Goal: Task Accomplishment & Management: Complete application form

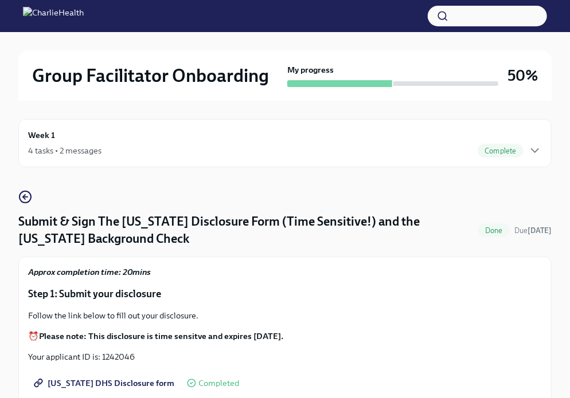
click at [535, 143] on div "Week 1 4 tasks • 2 messages Complete" at bounding box center [285, 143] width 514 height 29
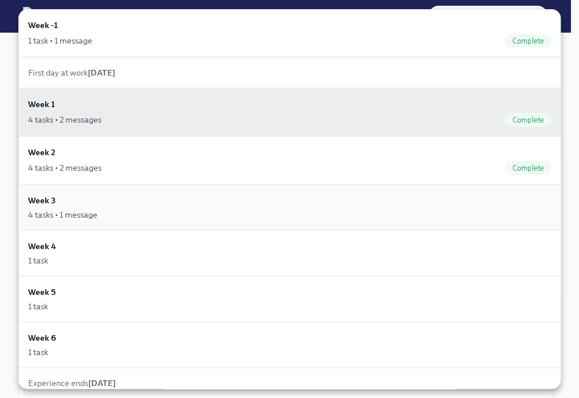
click at [201, 199] on div "Week 3 4 tasks • 1 message" at bounding box center [289, 207] width 523 height 26
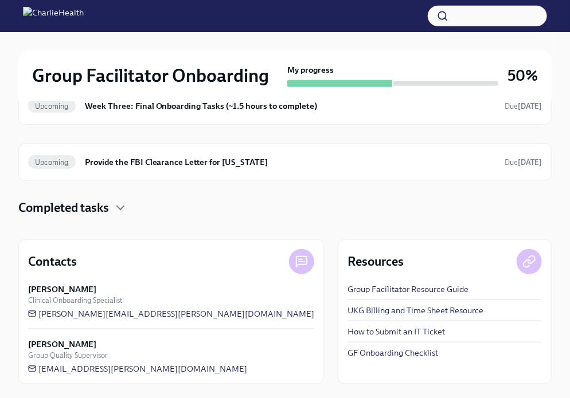
scroll to position [253, 0]
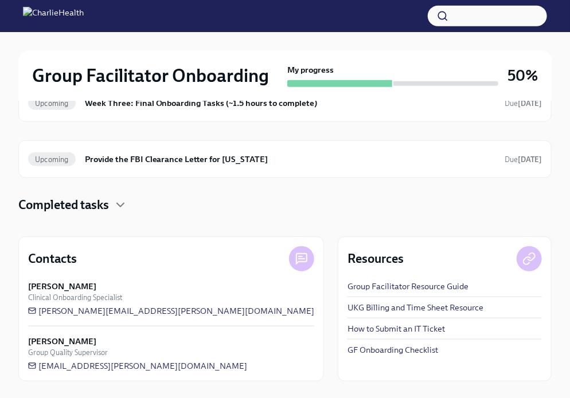
click at [108, 204] on h4 "Completed tasks" at bounding box center [63, 205] width 91 height 17
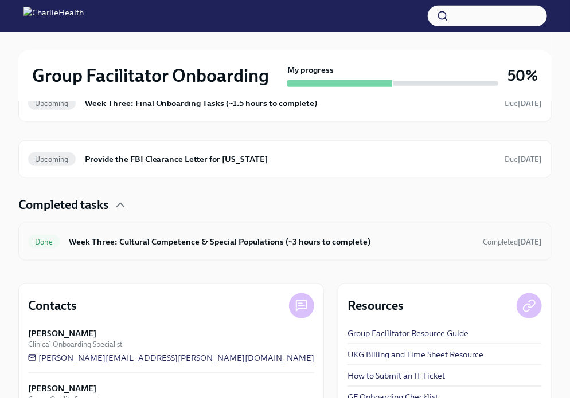
click at [170, 240] on h6 "Week Three: Cultural Competence & Special Populations (~3 hours to complete)" at bounding box center [271, 242] width 405 height 13
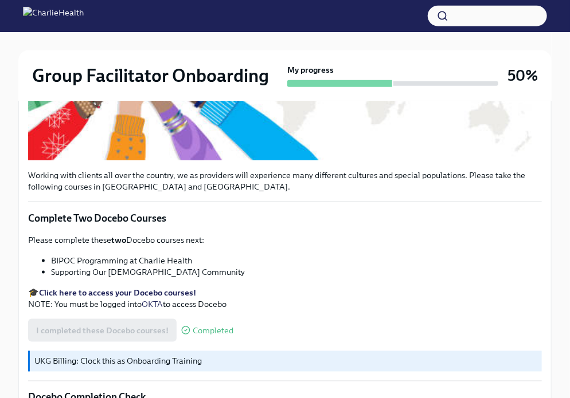
scroll to position [372, 0]
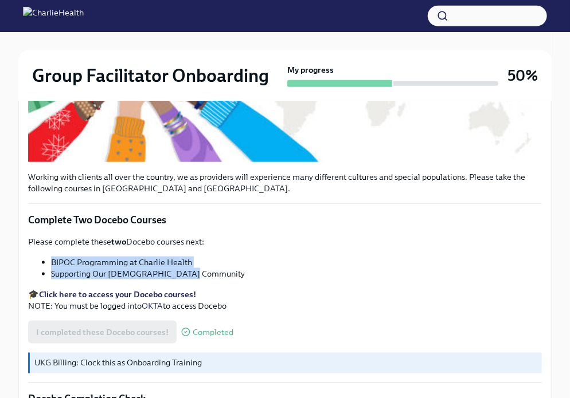
drag, startPoint x: 193, startPoint y: 275, endPoint x: 50, endPoint y: 263, distance: 142.6
click at [50, 263] on ul "BIPOC Programming at Charlie Health Supporting Our [DEMOGRAPHIC_DATA] Community" at bounding box center [285, 268] width 514 height 23
copy ul "BIPOC Programming at Charlie Health Supporting Our [DEMOGRAPHIC_DATA] Community"
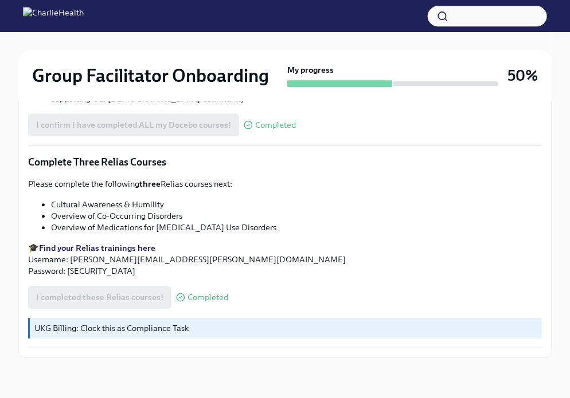
scroll to position [906, 0]
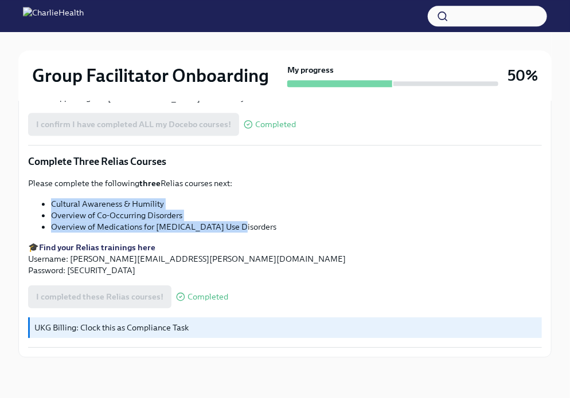
drag, startPoint x: 235, startPoint y: 226, endPoint x: 49, endPoint y: 198, distance: 187.8
click at [49, 198] on ul "Cultural Awareness & Humility Overview of Co-Occurring Disorders Overview of Me…" at bounding box center [285, 215] width 514 height 34
copy ul "Cultural Awareness & Humility Overview of Co-Occurring Disorders Overview of Me…"
click at [341, 190] on div "Please complete the following three Relias courses next: Cultural Awareness & H…" at bounding box center [285, 227] width 514 height 99
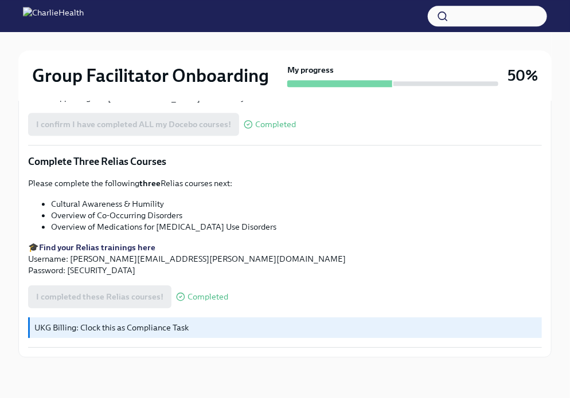
click at [105, 249] on strong "Find your Relias trainings here" at bounding box center [97, 247] width 116 height 10
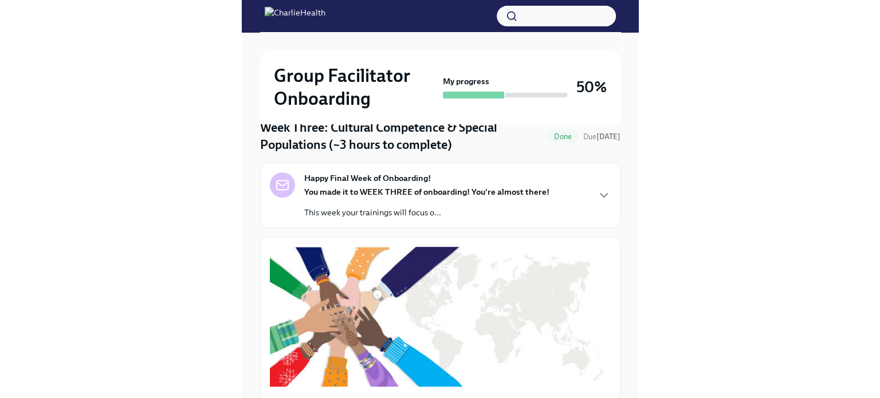
scroll to position [0, 0]
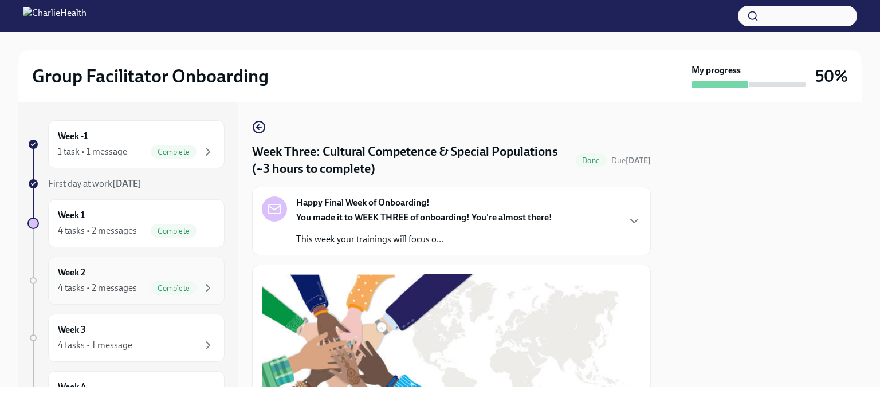
click at [103, 284] on div "4 tasks • 2 messages" at bounding box center [97, 288] width 79 height 13
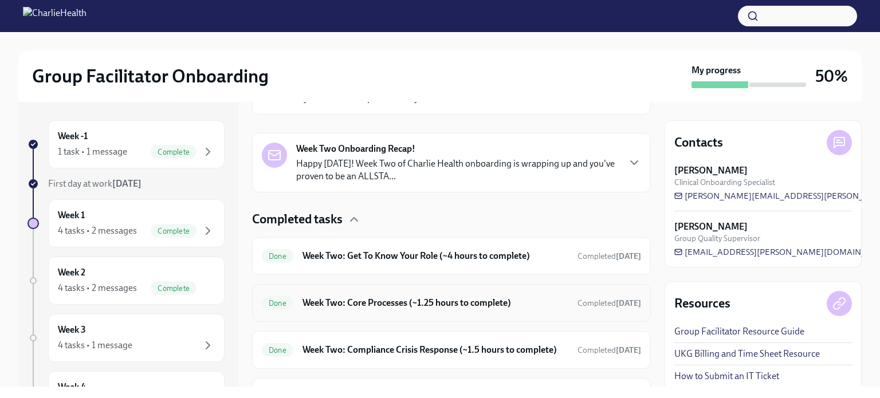
scroll to position [245, 0]
click at [458, 352] on h6 "Week Two: Compliance Crisis Response (~1.5 hours to complete)" at bounding box center [436, 350] width 266 height 13
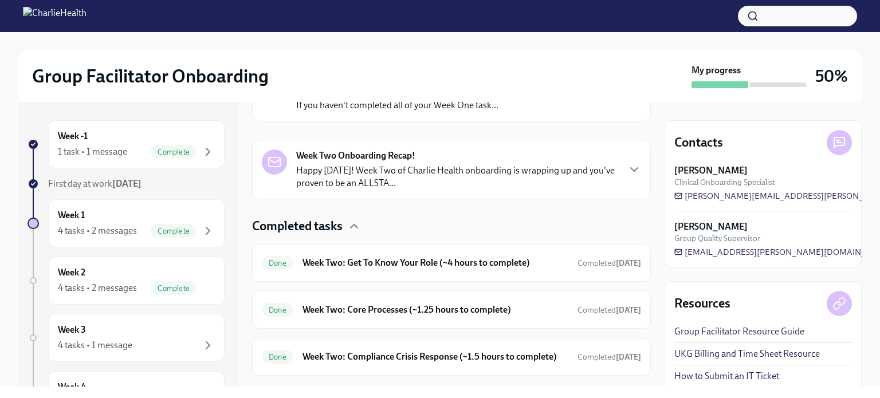
scroll to position [252, 0]
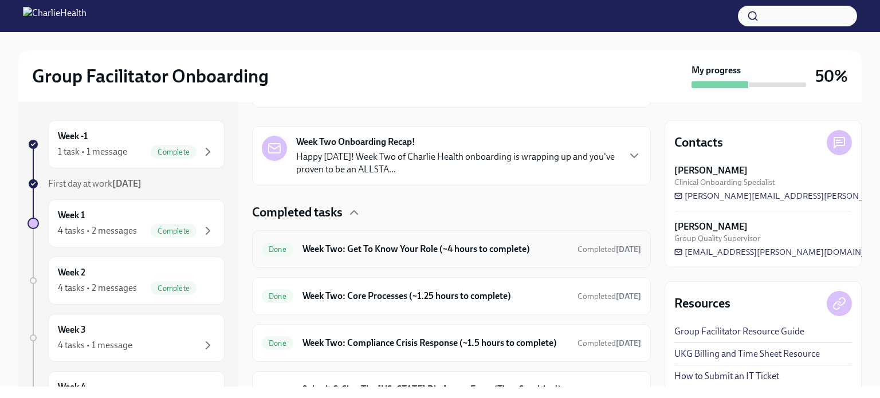
click at [418, 249] on h6 "Week Two: Get To Know Your Role (~4 hours to complete)" at bounding box center [436, 249] width 266 height 13
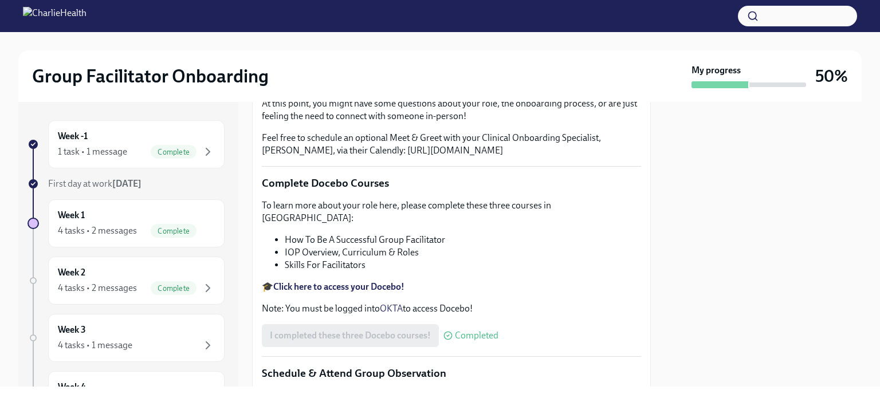
scroll to position [302, 0]
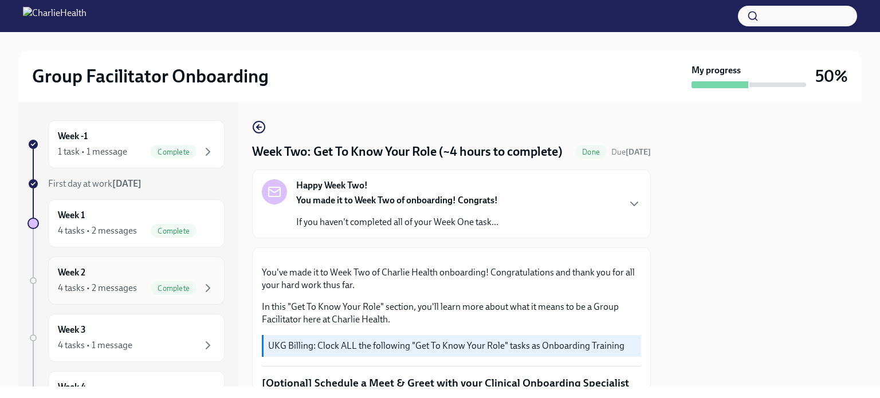
click at [118, 282] on div "4 tasks • 2 messages" at bounding box center [97, 288] width 79 height 13
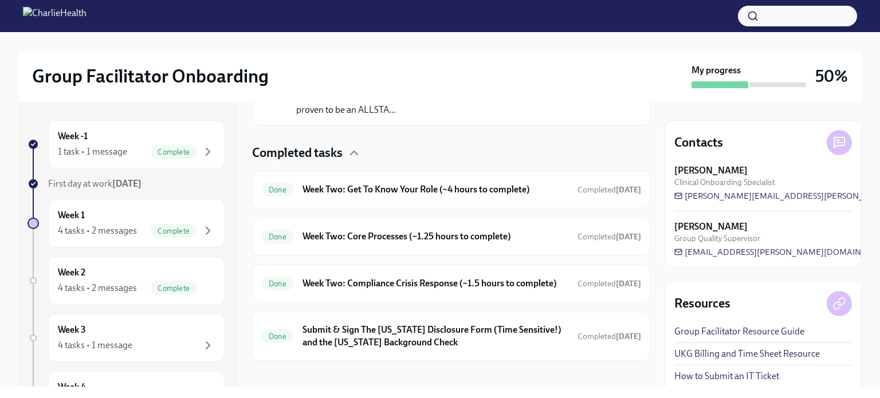
scroll to position [321, 0]
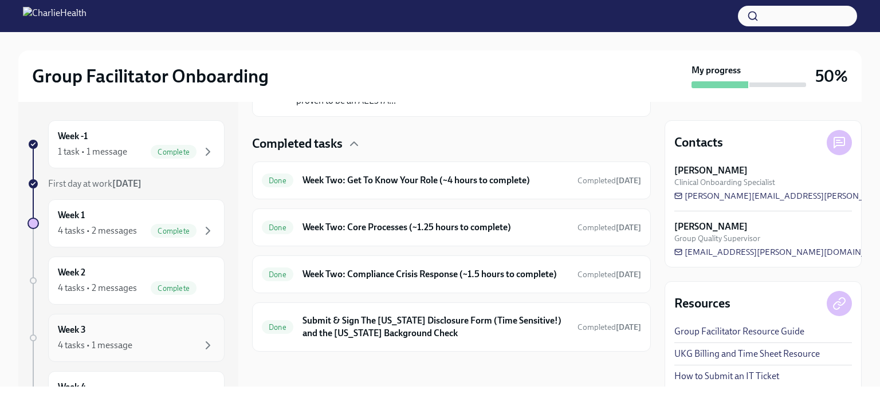
click at [105, 342] on div "4 tasks • 1 message" at bounding box center [95, 345] width 75 height 13
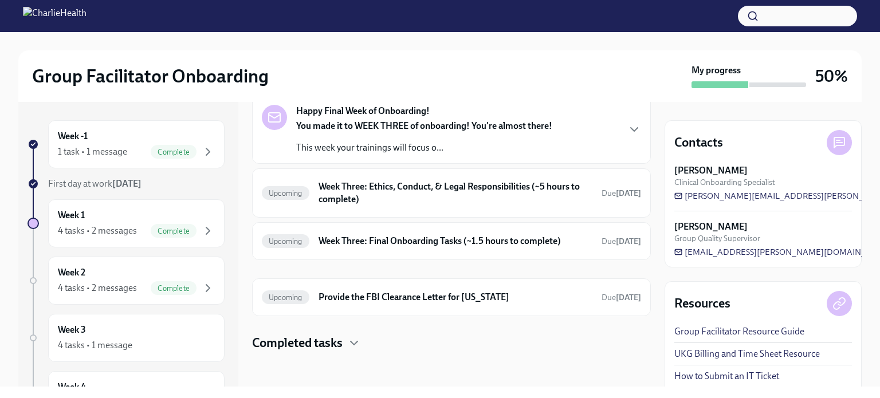
click at [310, 345] on h4 "Completed tasks" at bounding box center [297, 343] width 91 height 17
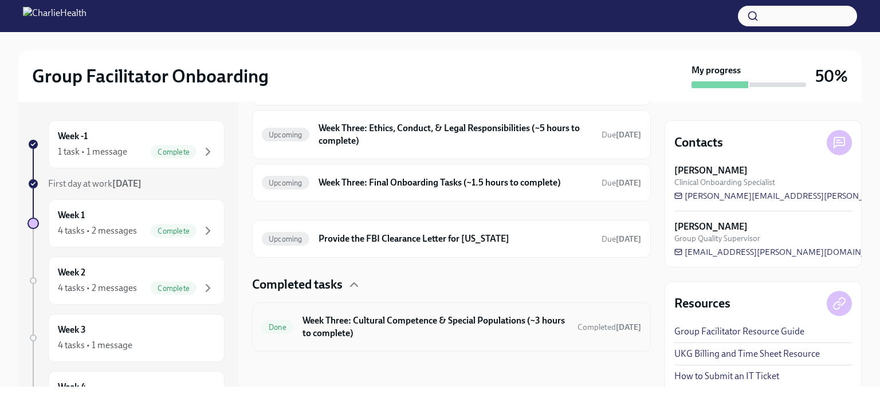
click at [391, 341] on div "Done Week Three: Cultural Competence & Special Populations (~3 hours to complet…" at bounding box center [451, 327] width 399 height 49
click at [413, 319] on h6 "Week Three: Cultural Competence & Special Populations (~3 hours to complete)" at bounding box center [436, 327] width 266 height 25
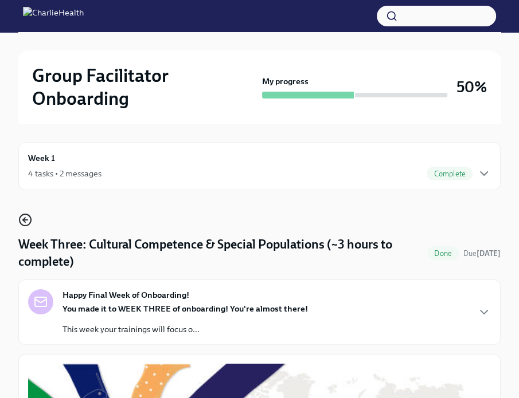
click at [23, 220] on icon "button" at bounding box center [24, 220] width 2 height 5
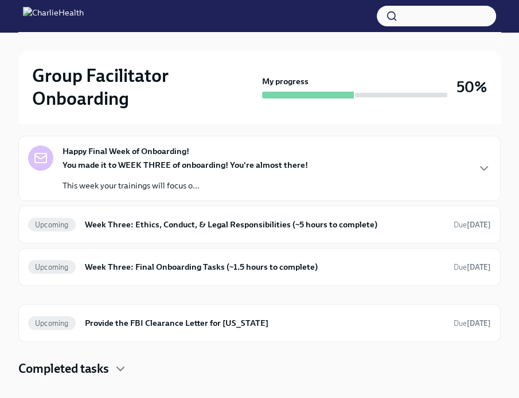
scroll to position [112, 0]
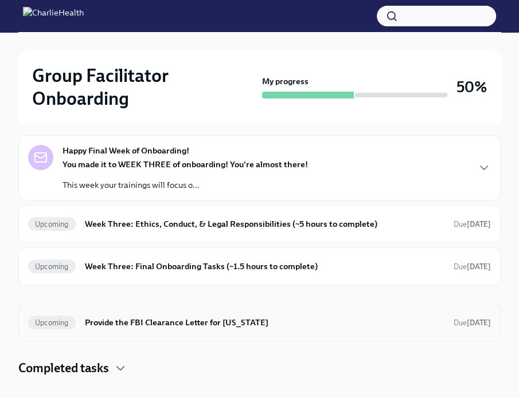
click at [353, 339] on div "Upcoming Provide the FBI Clearance Letter for [US_STATE] Due [DATE]" at bounding box center [259, 323] width 482 height 38
click at [261, 360] on div "Completed tasks" at bounding box center [259, 368] width 482 height 17
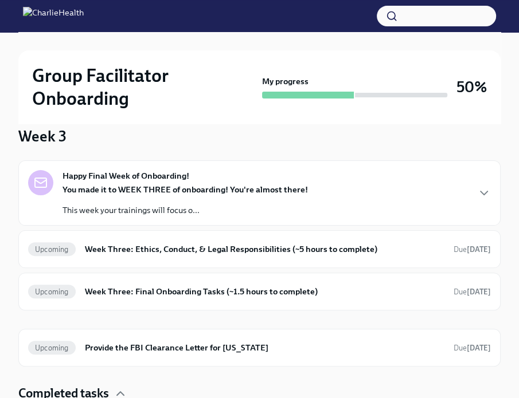
scroll to position [85, 0]
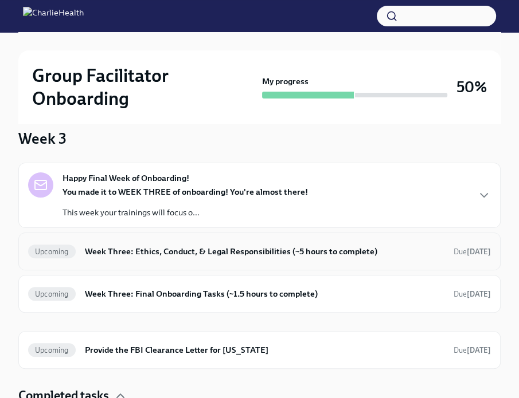
click at [297, 245] on h6 "Week Three: Ethics, Conduct, & Legal Responsibilities (~5 hours to complete)" at bounding box center [264, 251] width 359 height 13
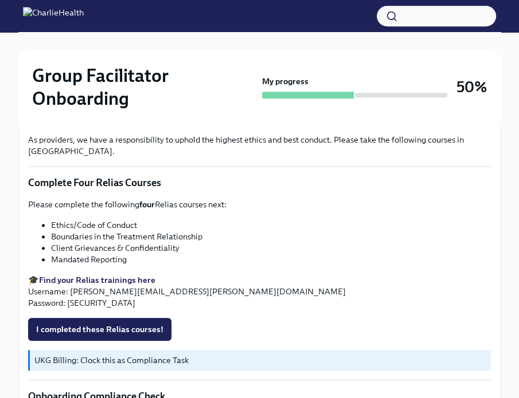
scroll to position [566, 0]
